Goal: Task Accomplishment & Management: Use online tool/utility

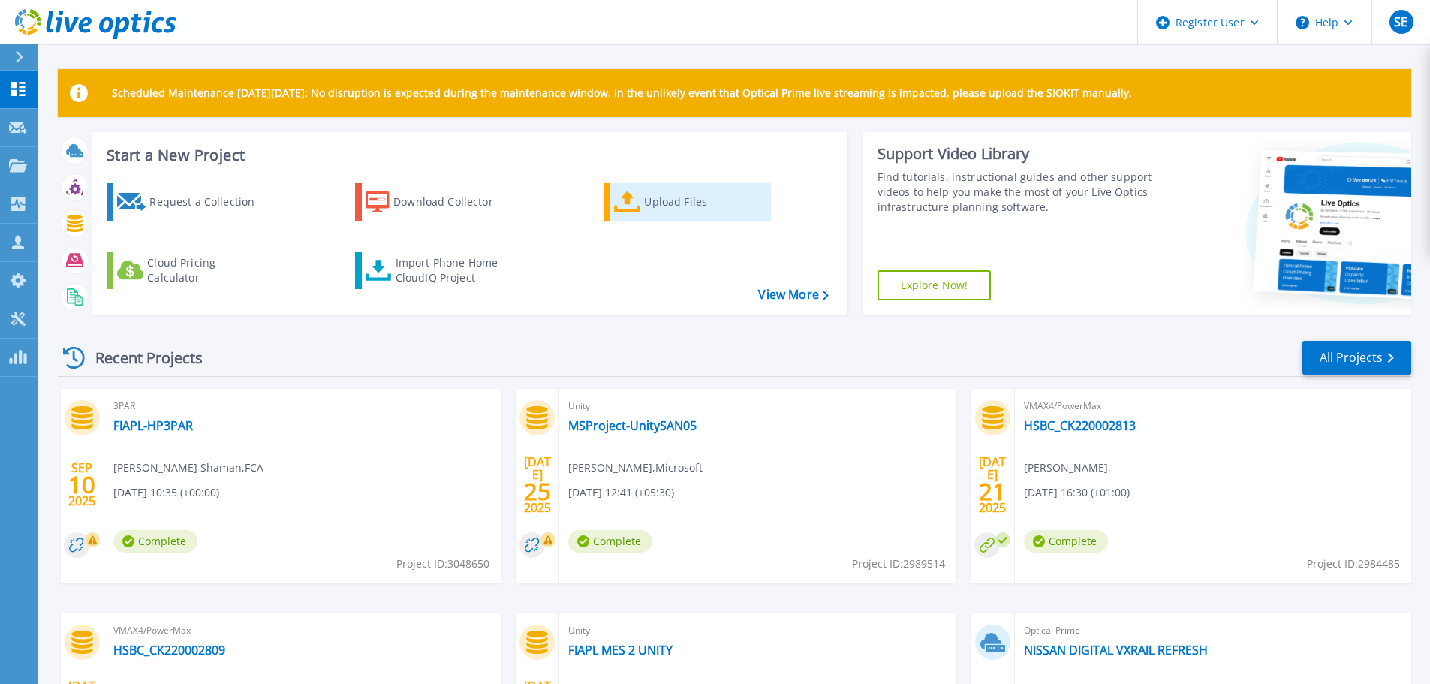
click at [676, 205] on div "Upload Files" at bounding box center [704, 202] width 120 height 30
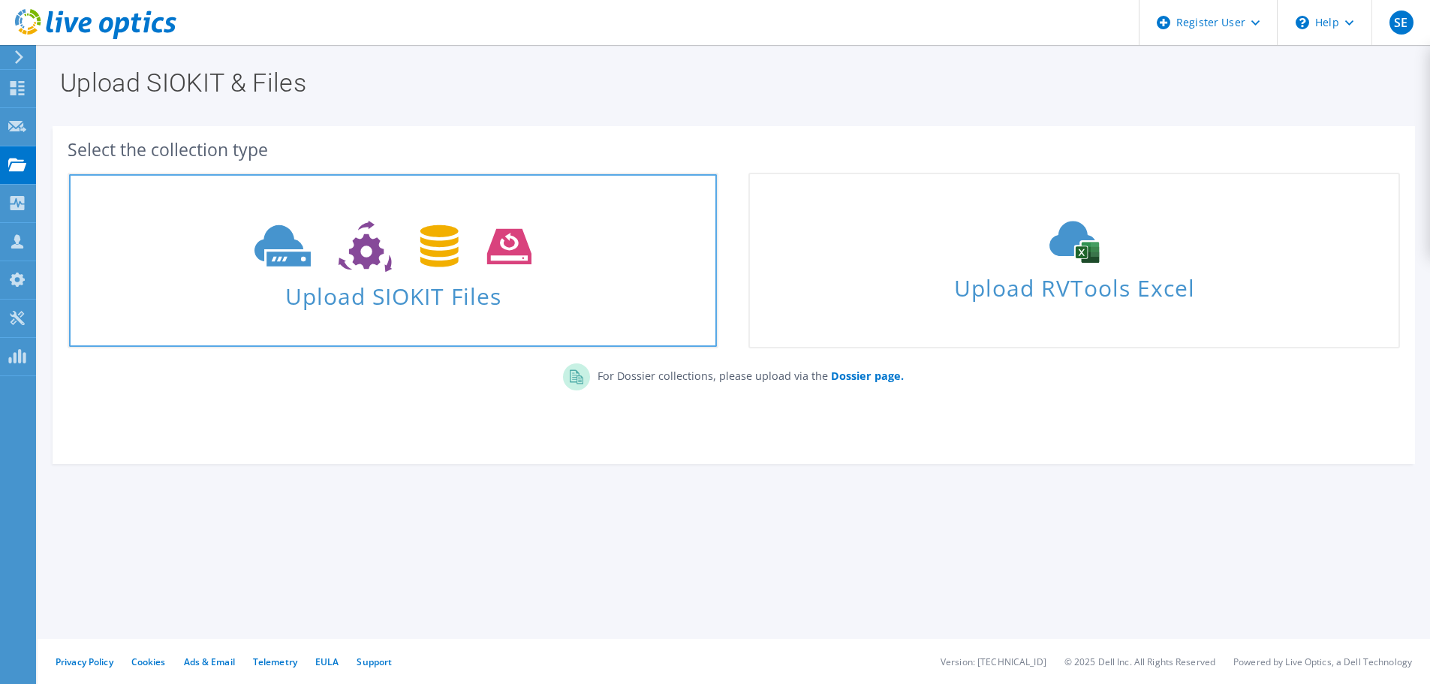
click at [465, 281] on span "Upload SIOKIT Files" at bounding box center [393, 291] width 648 height 32
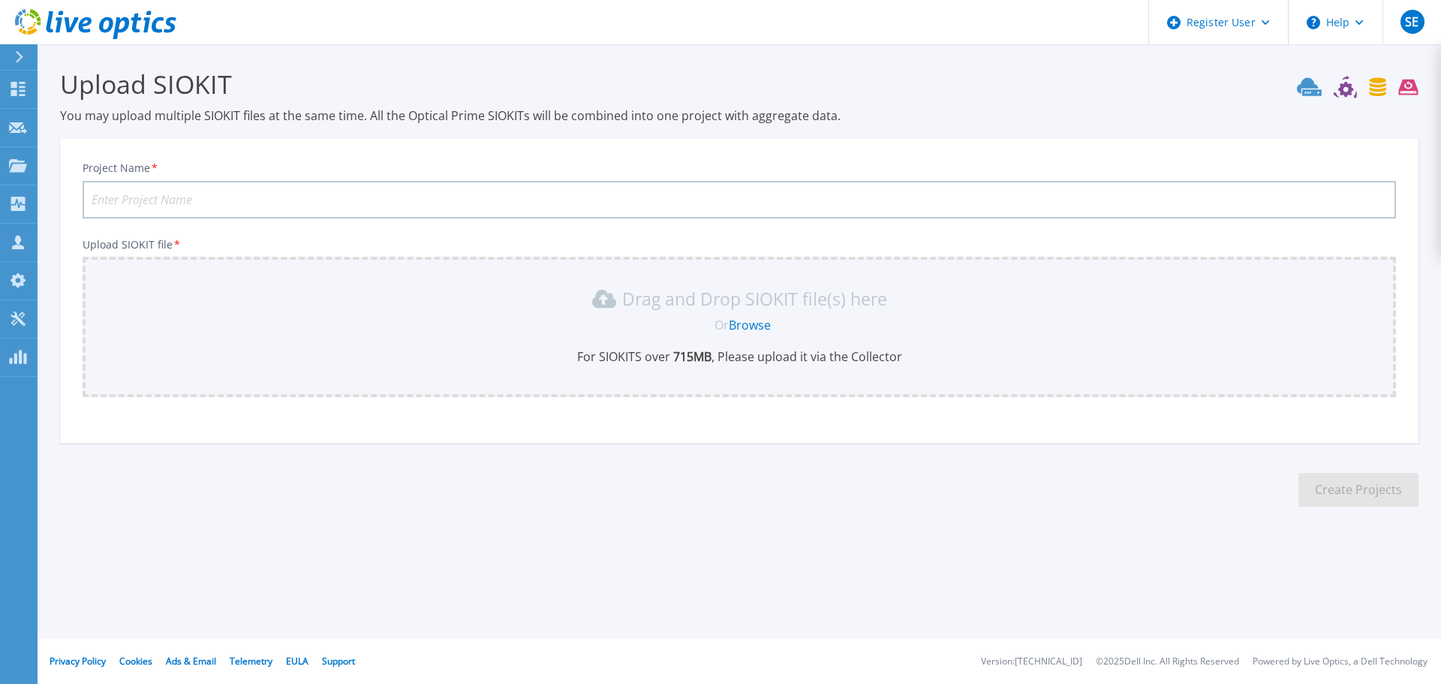
click at [158, 296] on div "Drag and Drop SIOKIT file(s) here" at bounding box center [739, 299] width 1295 height 24
click at [749, 325] on link "Browse" at bounding box center [750, 325] width 42 height 17
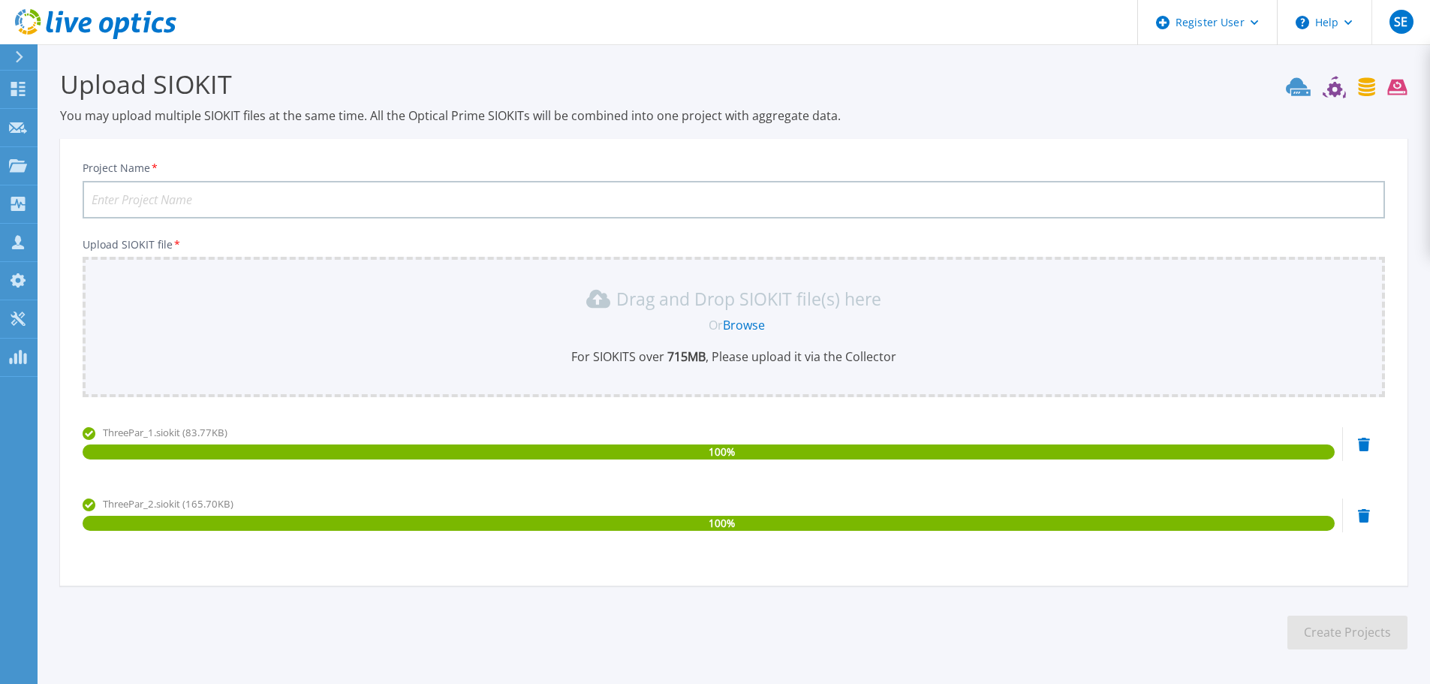
click at [225, 203] on input "Project Name *" at bounding box center [734, 200] width 1302 height 38
type input "FIAPL-HP3PAR-Performance"
click at [1330, 640] on button "Create Projects" at bounding box center [1347, 632] width 120 height 34
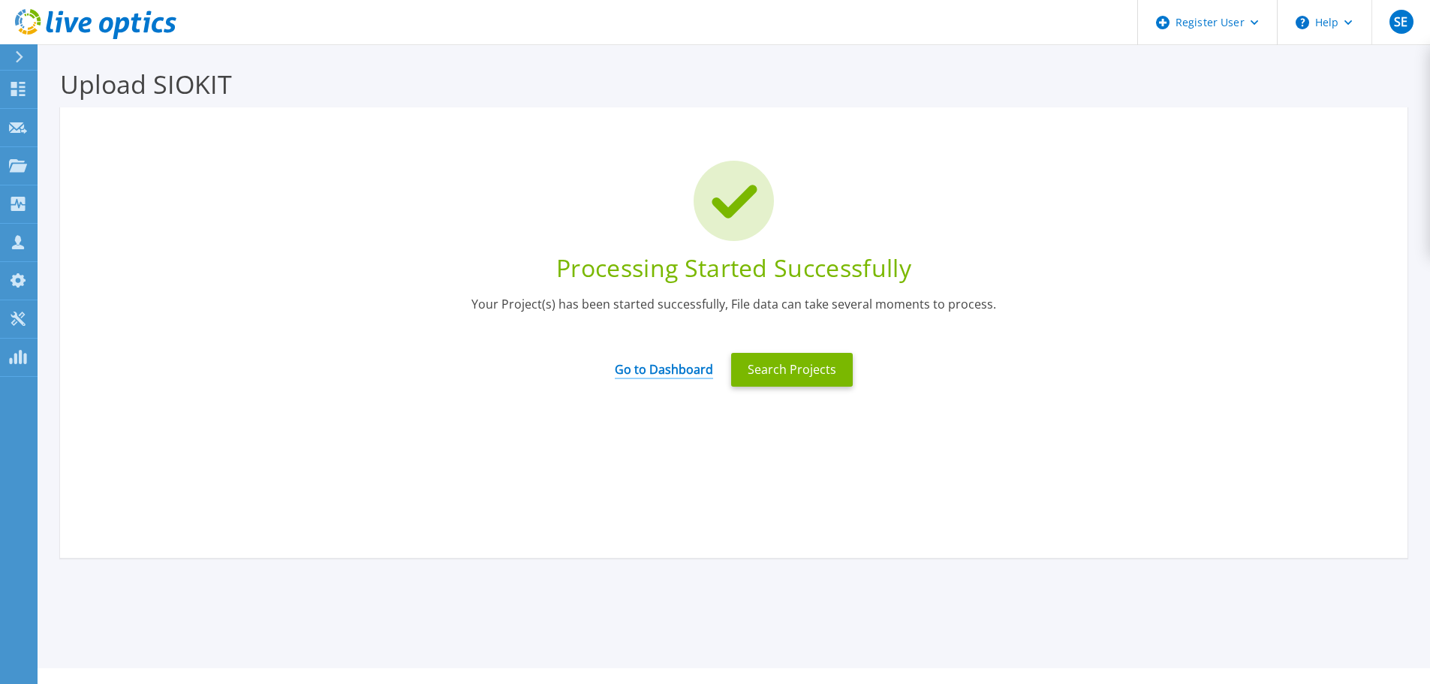
click at [669, 372] on link "Go to Dashboard" at bounding box center [664, 364] width 98 height 29
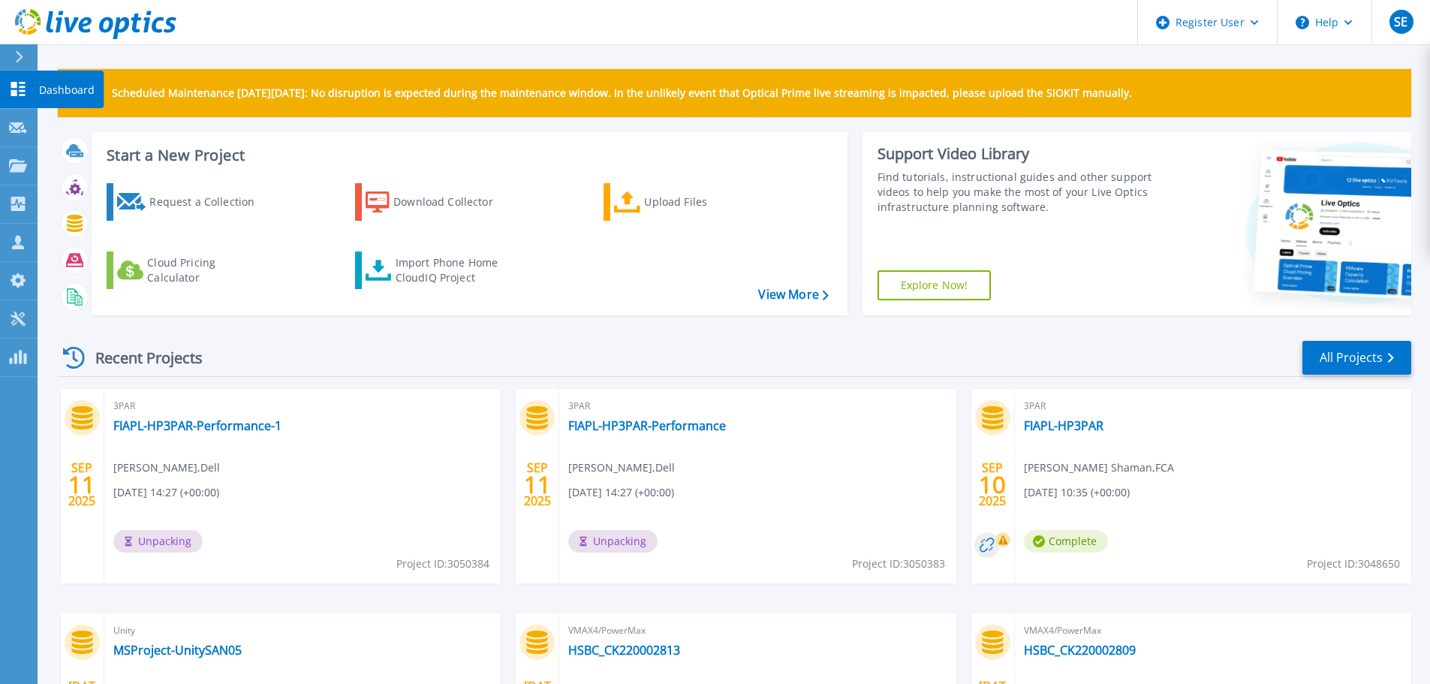
click at [5, 88] on link "Dashboard Dashboard" at bounding box center [19, 90] width 38 height 38
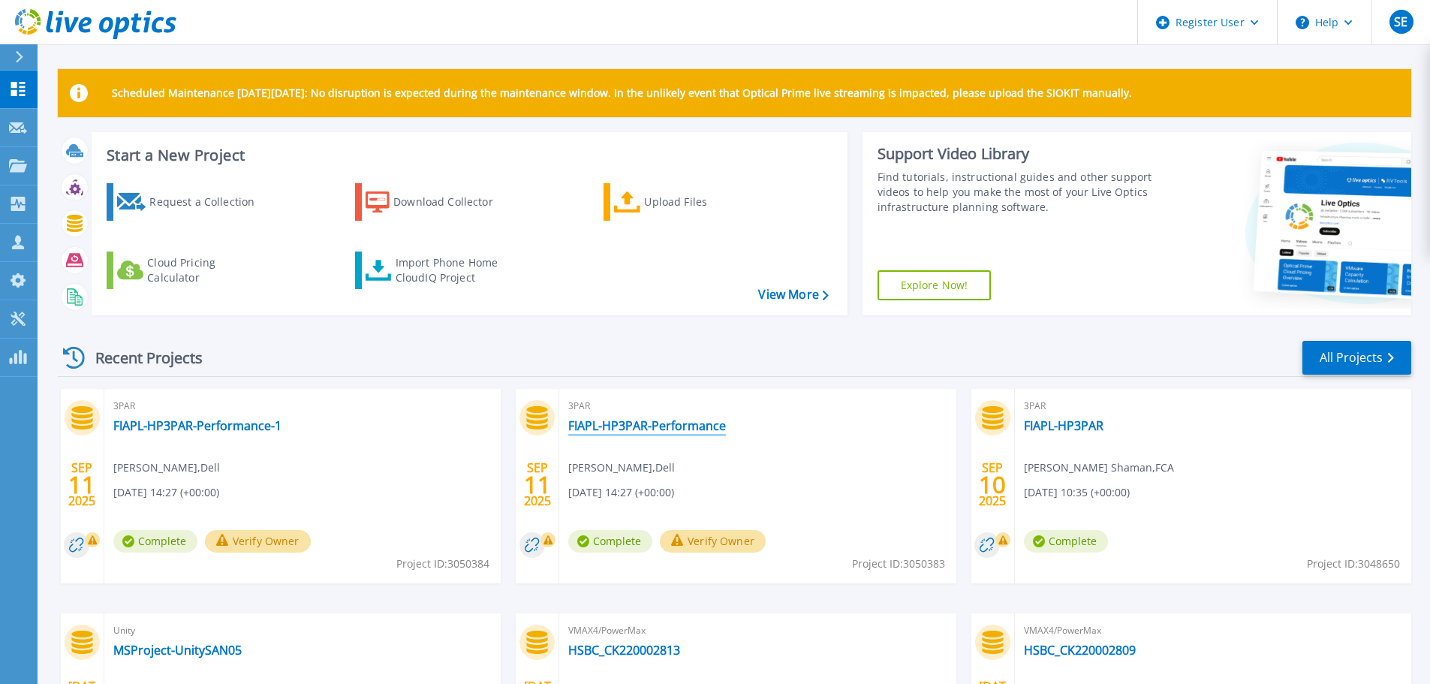
click at [638, 423] on link "FIAPL-HP3PAR-Performance" at bounding box center [647, 425] width 158 height 15
click at [266, 546] on button "Verify Owner" at bounding box center [258, 541] width 106 height 23
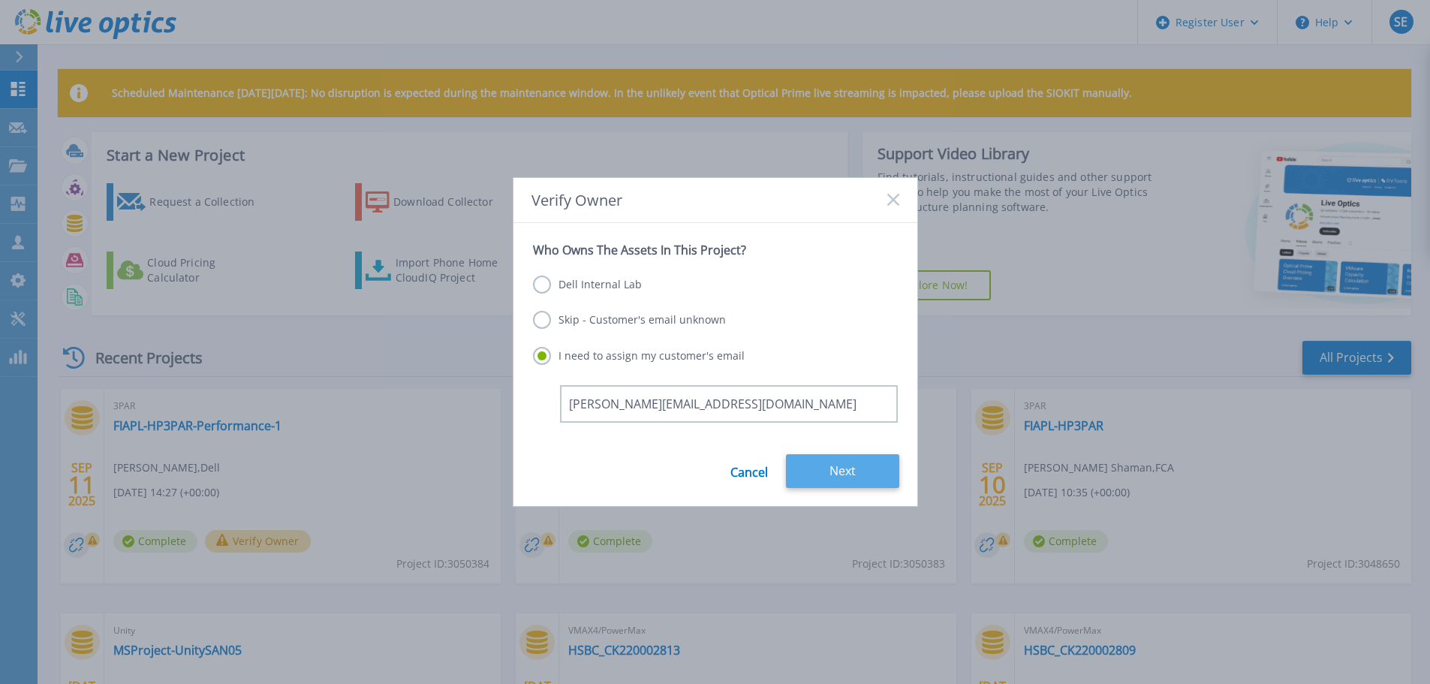
type input "[PERSON_NAME][EMAIL_ADDRESS][DOMAIN_NAME]"
click at [828, 467] on button "Next" at bounding box center [842, 471] width 113 height 34
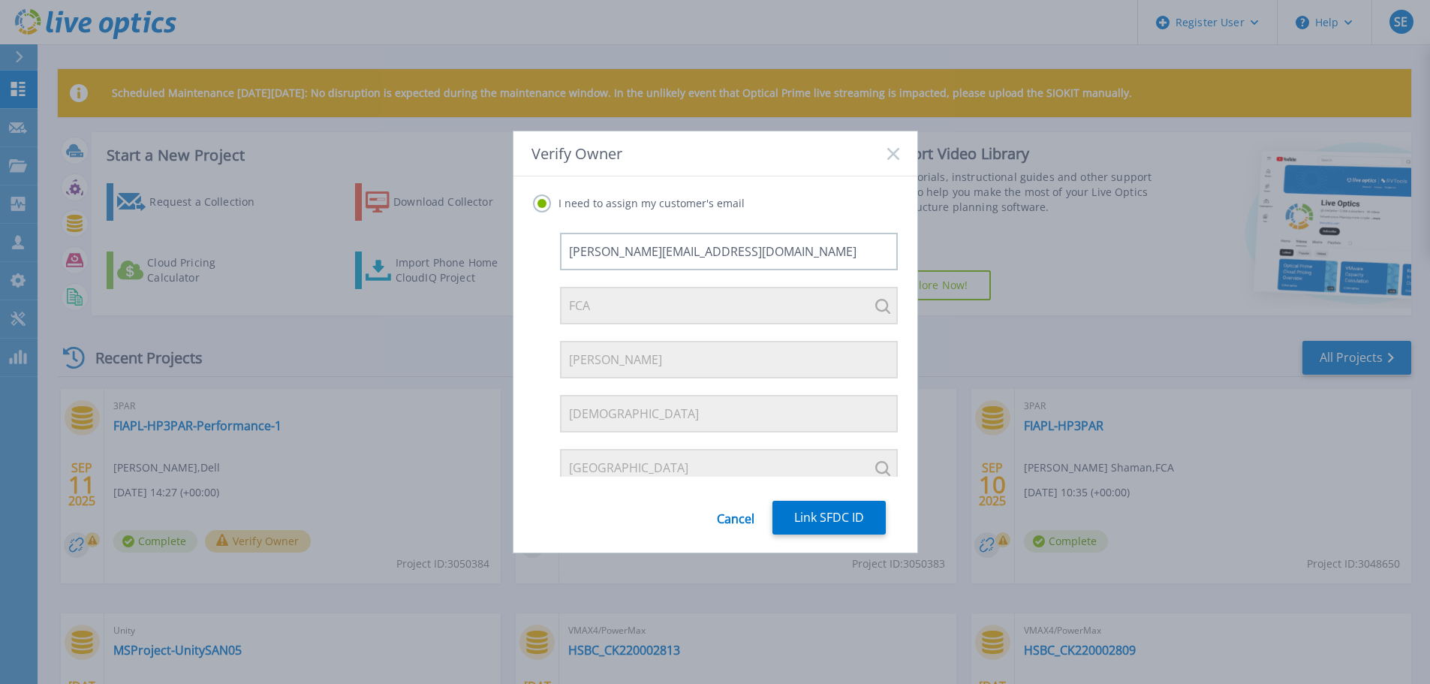
scroll to position [116, 0]
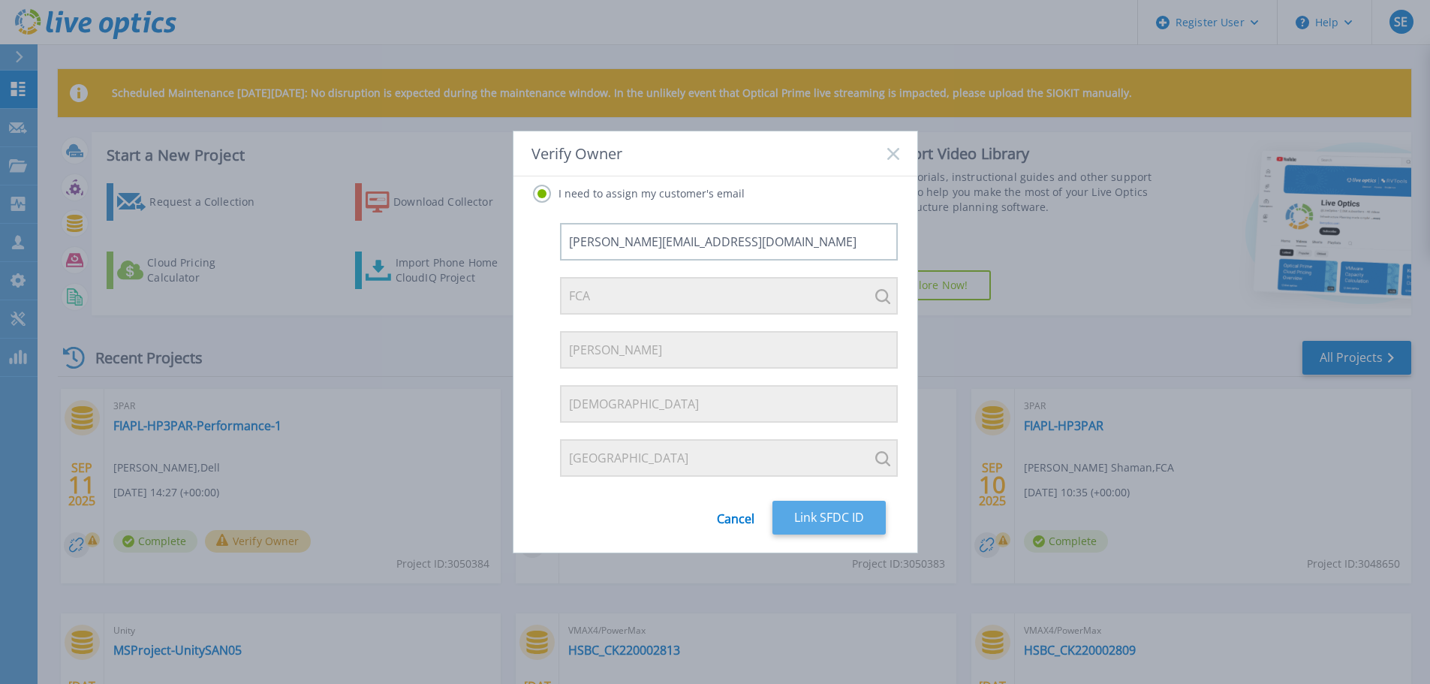
click at [846, 517] on button "Link SFDC ID" at bounding box center [828, 518] width 113 height 34
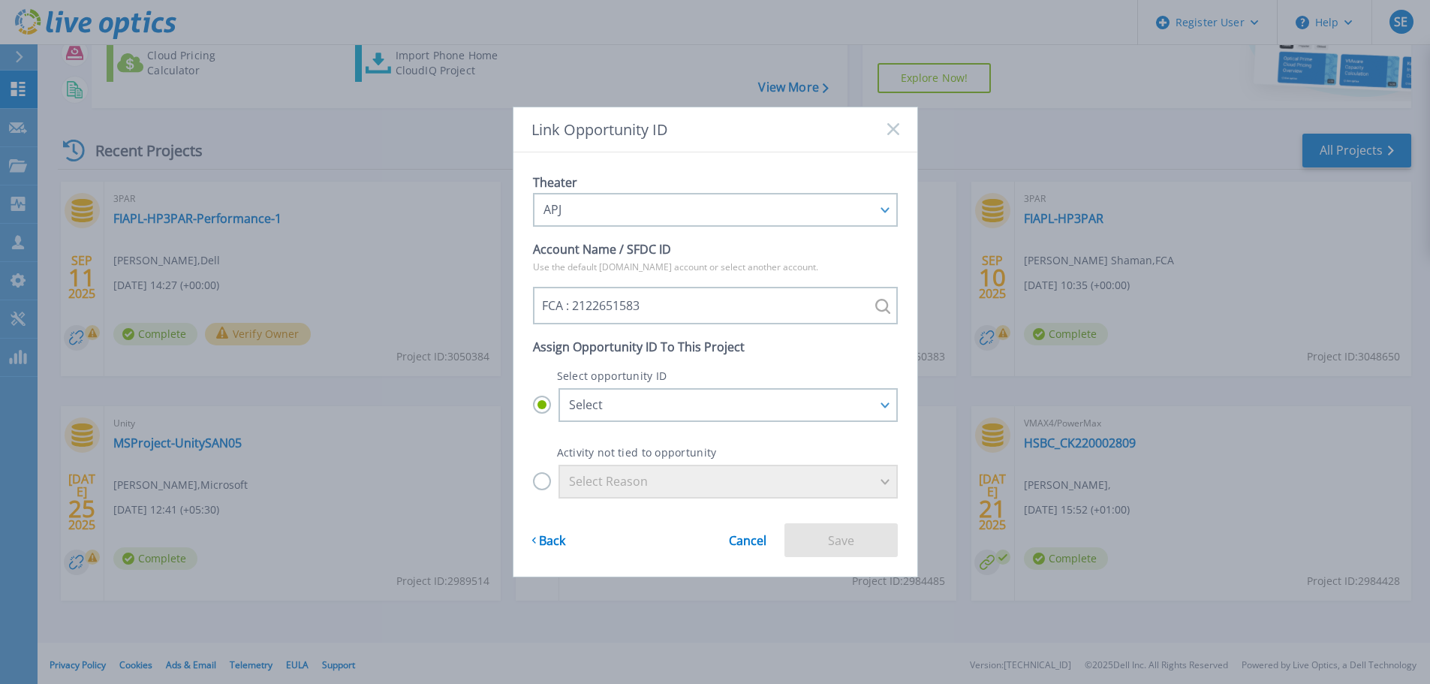
scroll to position [211, 0]
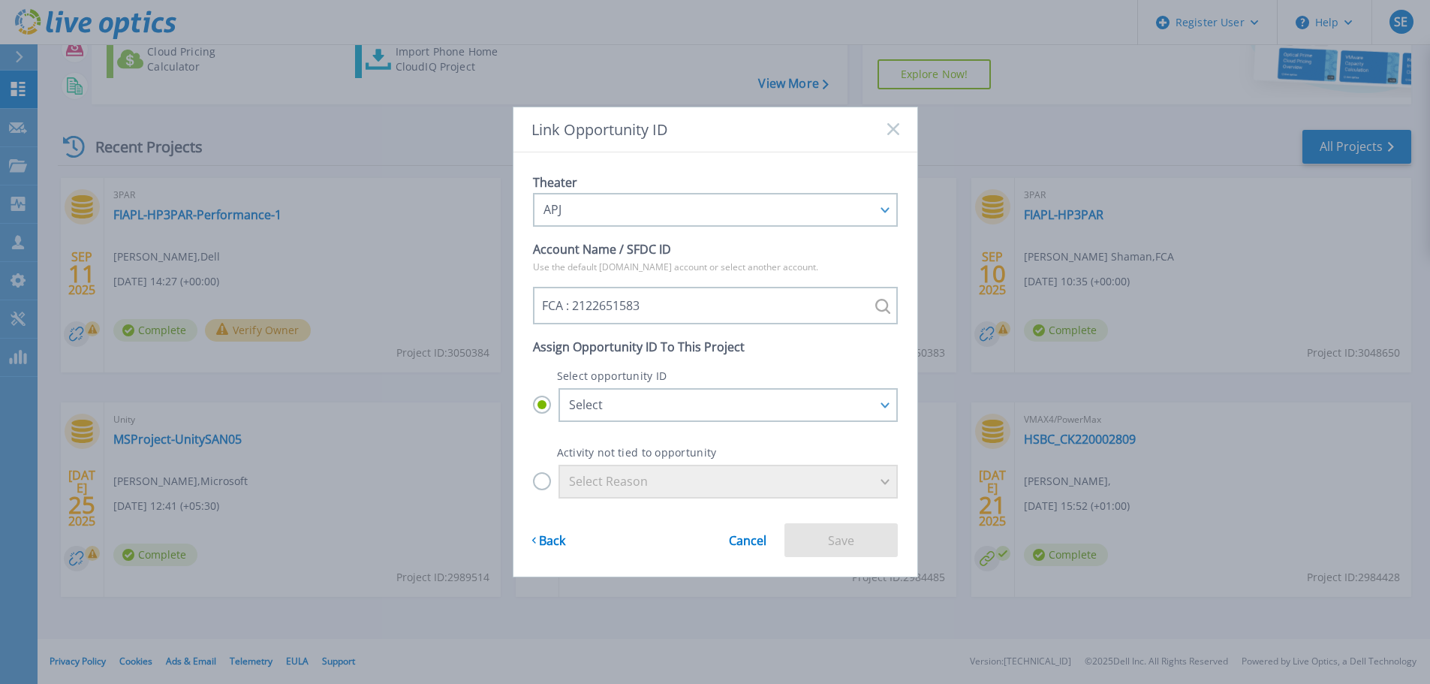
click at [545, 476] on label "Select Reason" at bounding box center [715, 482] width 365 height 34
click at [0, 0] on input "Select Reason" at bounding box center [0, 0] width 0 height 0
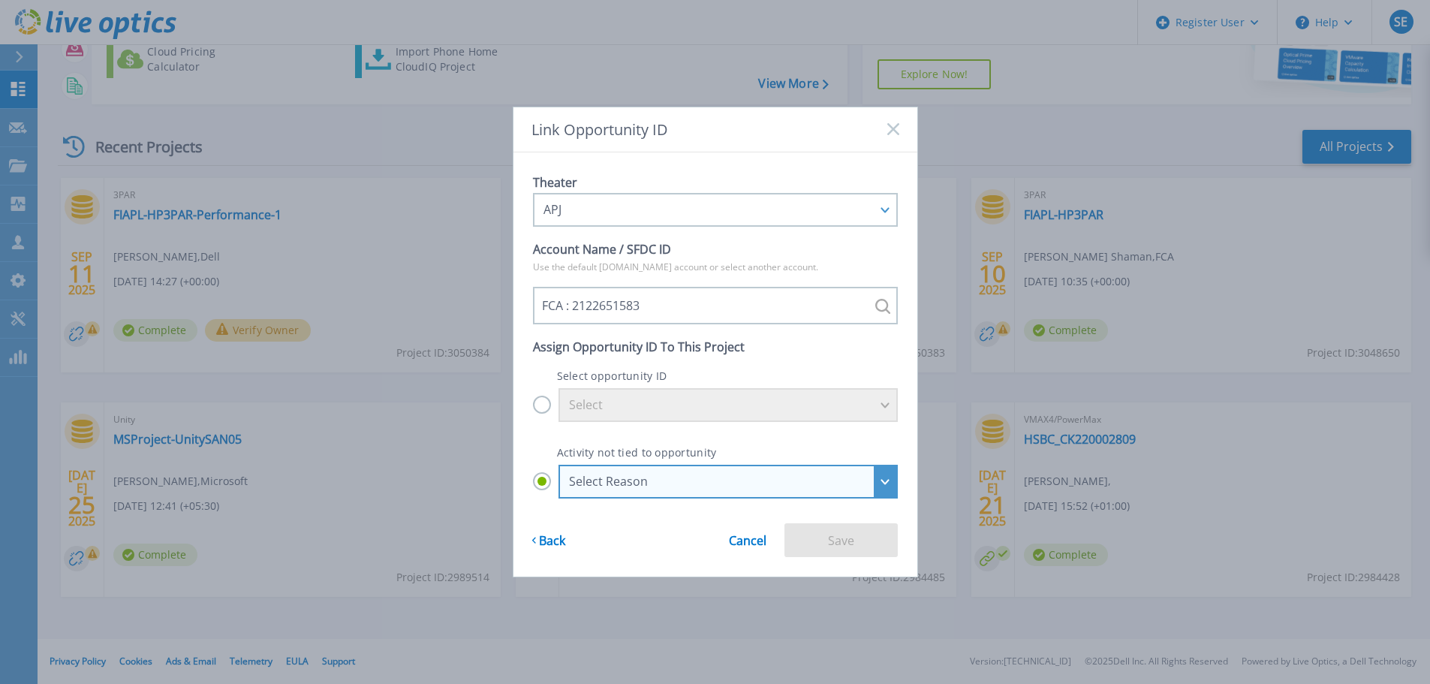
click at [671, 490] on div "Select Reason" at bounding box center [727, 482] width 339 height 34
click at [0, 0] on input "Select Reason Select Reason Discovery Troubleshooting Other" at bounding box center [0, 0] width 0 height 0
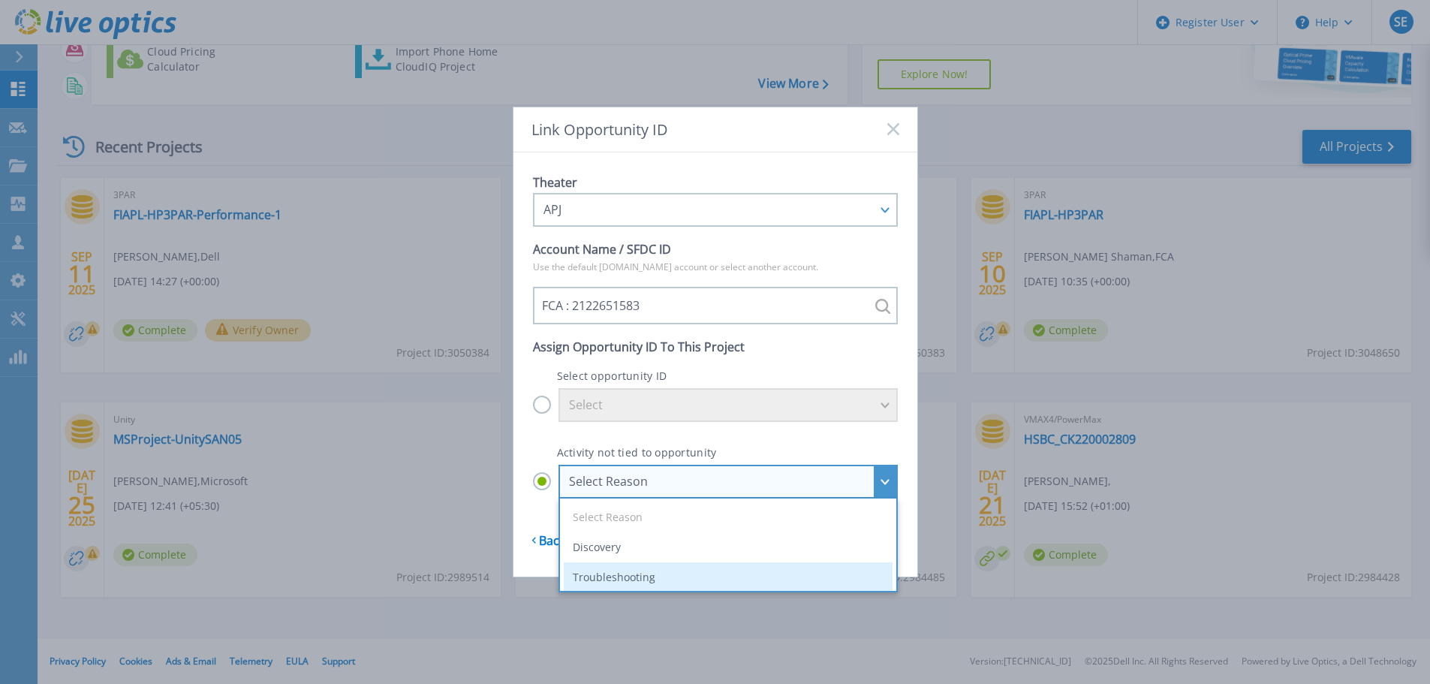
click at [672, 573] on li "Troubleshooting" at bounding box center [728, 577] width 329 height 30
click at [0, 0] on input "Select Reason Select Reason Discovery Troubleshooting Other" at bounding box center [0, 0] width 0 height 0
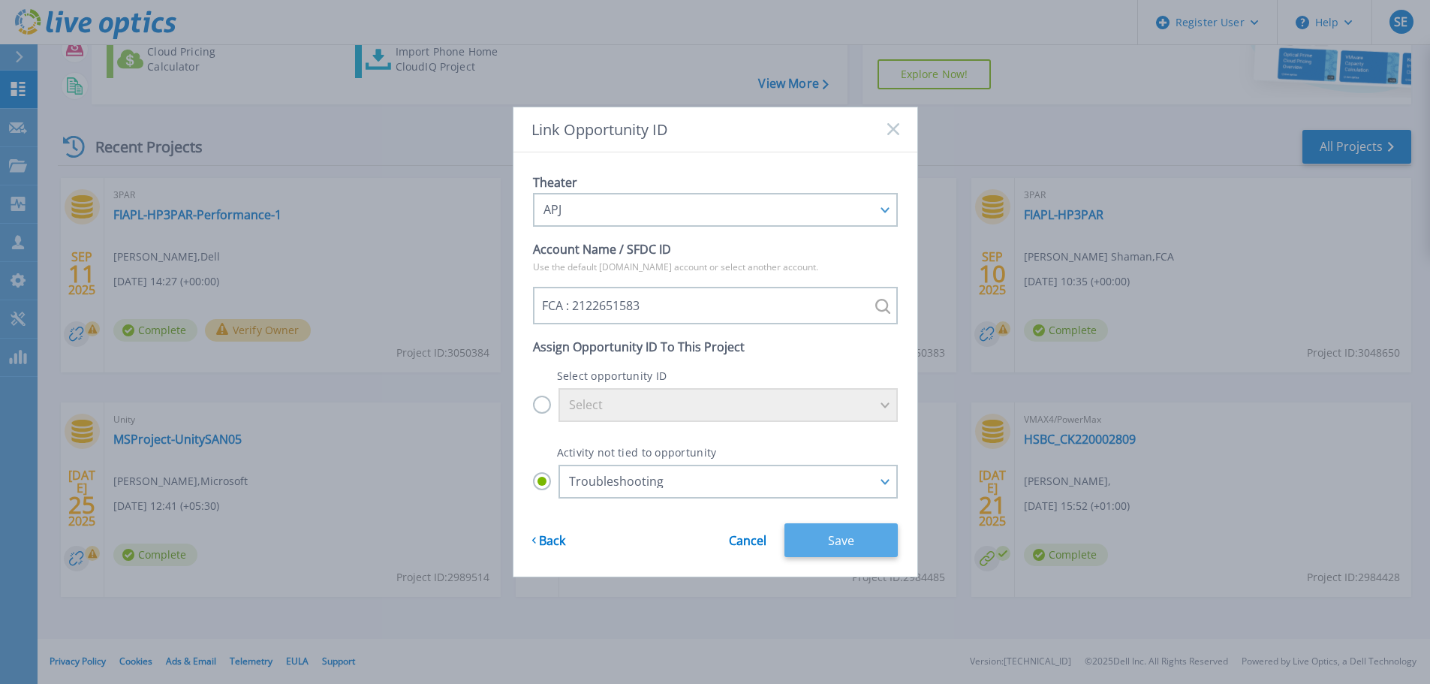
click at [860, 546] on button "Save" at bounding box center [840, 540] width 113 height 34
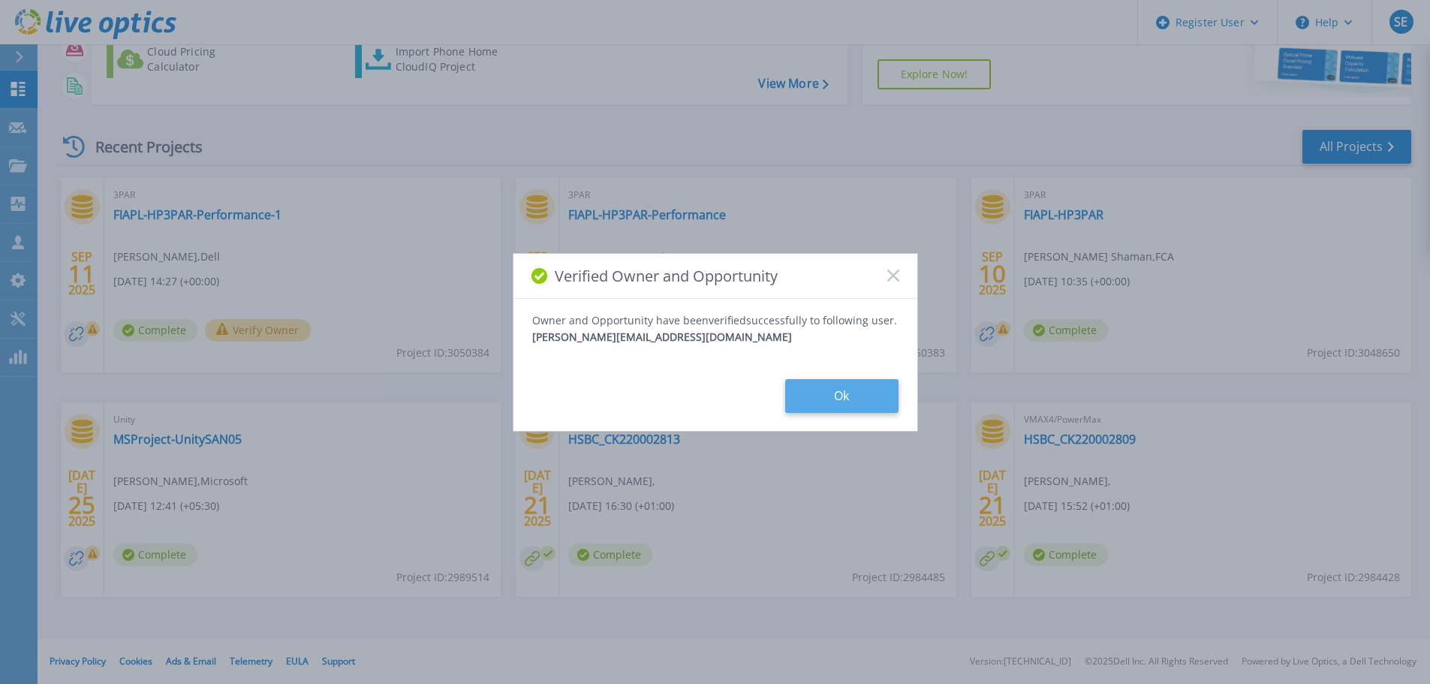
click at [819, 402] on button "Ok" at bounding box center [841, 396] width 113 height 34
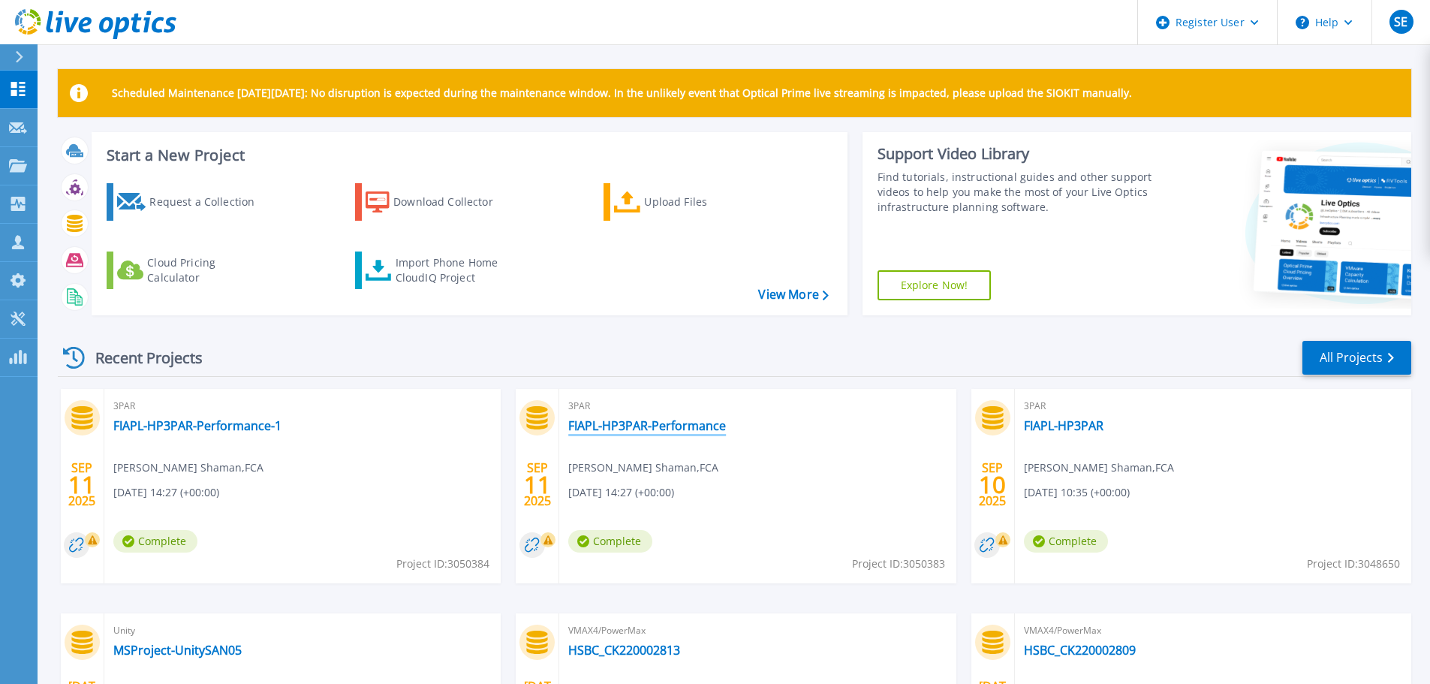
click at [654, 426] on link "FIAPL-HP3PAR-Performance" at bounding box center [647, 425] width 158 height 15
click at [231, 430] on link "FIAPL-HP3PAR-Performance-1" at bounding box center [197, 425] width 168 height 15
